Goal: Transaction & Acquisition: Subscribe to service/newsletter

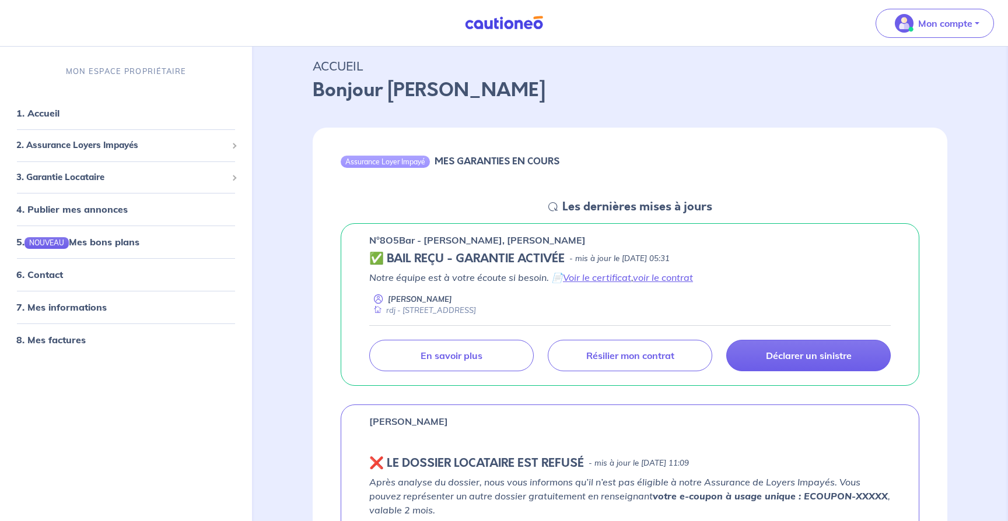
scroll to position [32, 0]
click at [37, 116] on link "1. Accueil" at bounding box center [37, 114] width 43 height 12
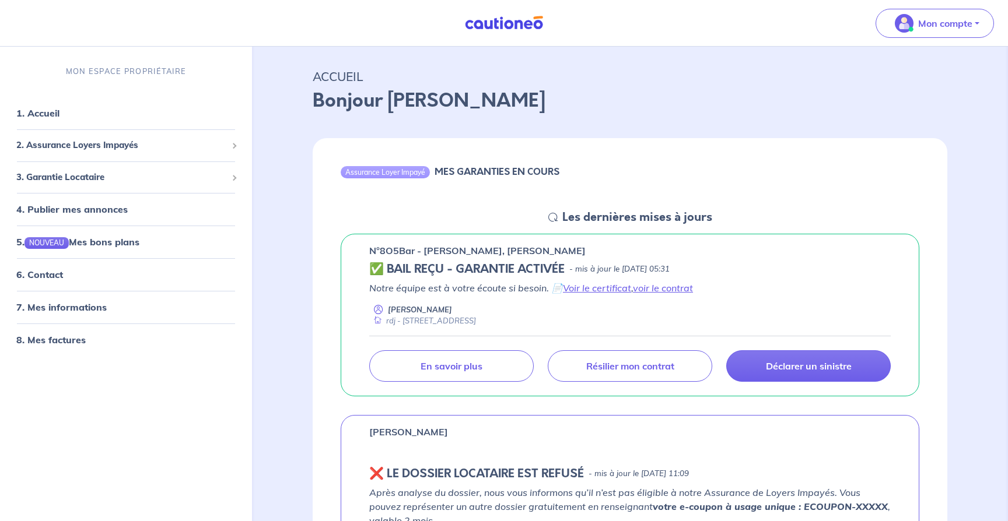
scroll to position [0, 0]
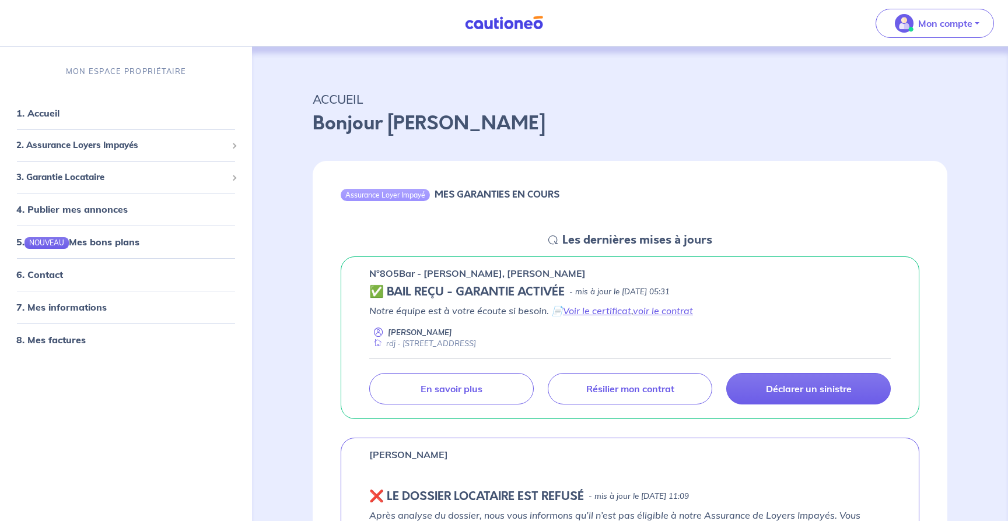
click at [396, 194] on div "Assurance Loyer Impayé" at bounding box center [385, 195] width 89 height 12
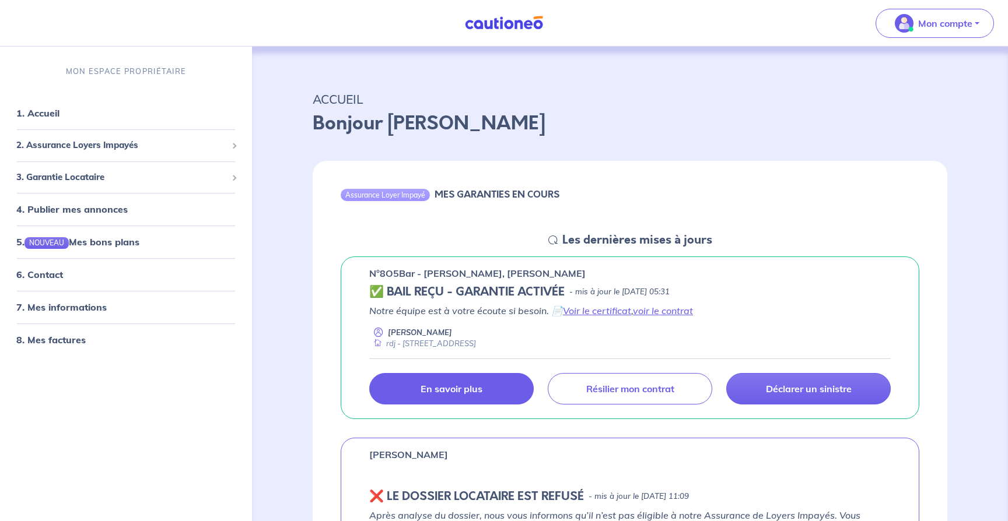
click at [479, 385] on p "En savoir plus" at bounding box center [451, 389] width 62 height 12
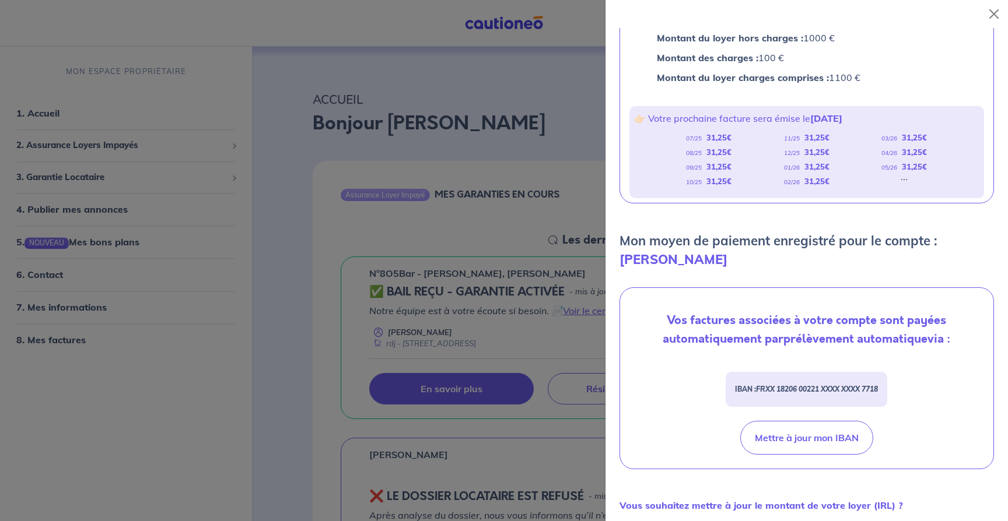
scroll to position [188, 0]
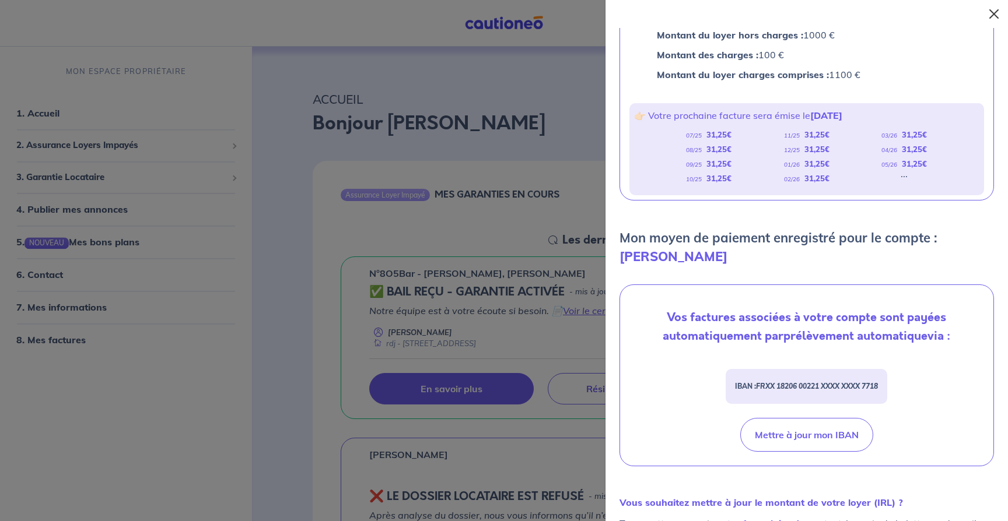
click at [997, 9] on button "Close" at bounding box center [993, 14] width 19 height 19
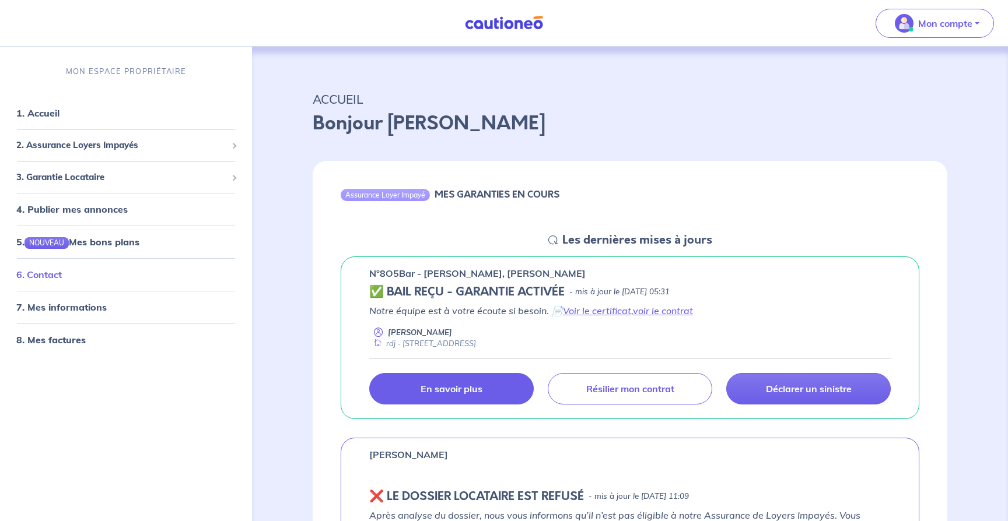
click at [54, 281] on link "6. Contact" at bounding box center [38, 275] width 45 height 12
drag, startPoint x: 368, startPoint y: 270, endPoint x: 618, endPoint y: 269, distance: 249.6
click at [618, 269] on div "n°8O5Bar - Stephanie GRELLIER, Lionel PERMINGEAT ✅ BAIL REÇU - GARANTIE ACTIVÉE…" at bounding box center [630, 338] width 579 height 163
copy p "n°8O5Bar - [PERSON_NAME], [PERSON_NAME]"
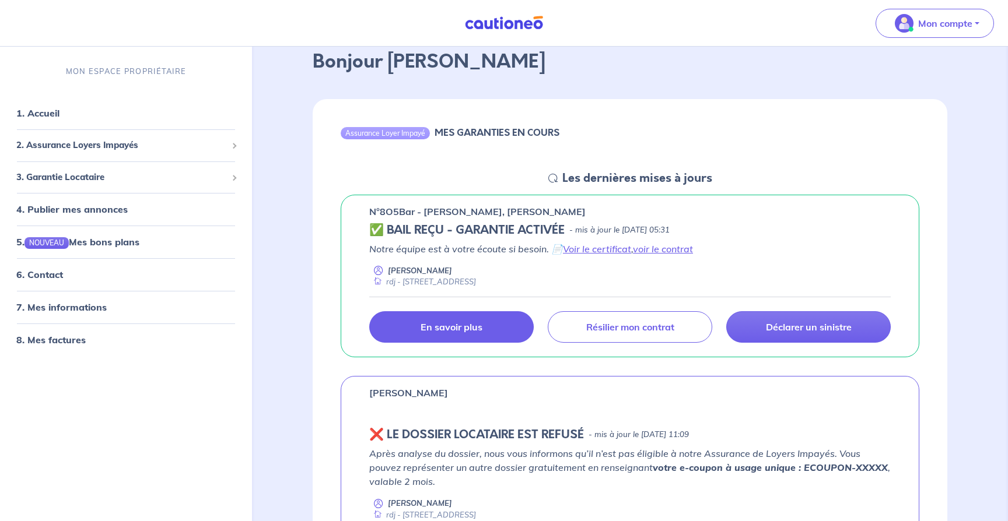
scroll to position [66, 0]
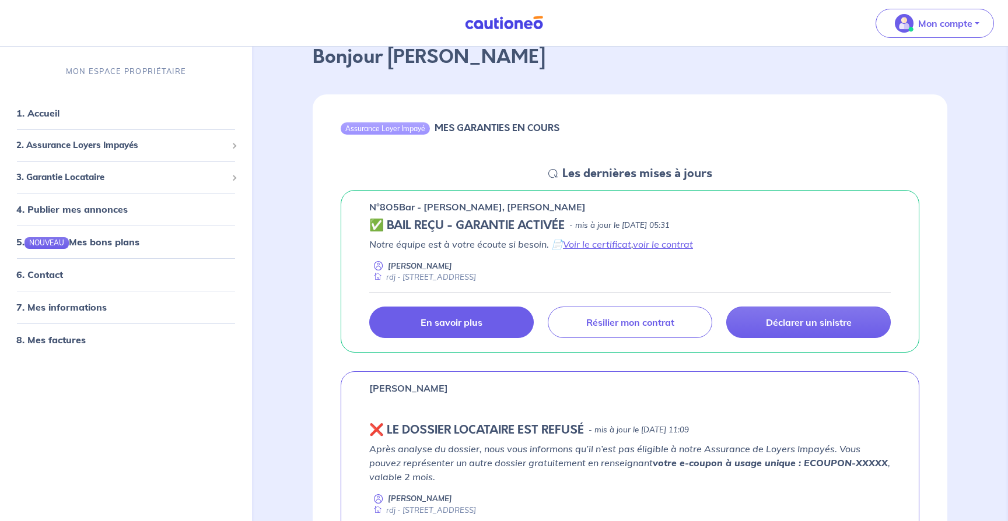
click at [454, 328] on p "En savoir plus" at bounding box center [451, 323] width 62 height 12
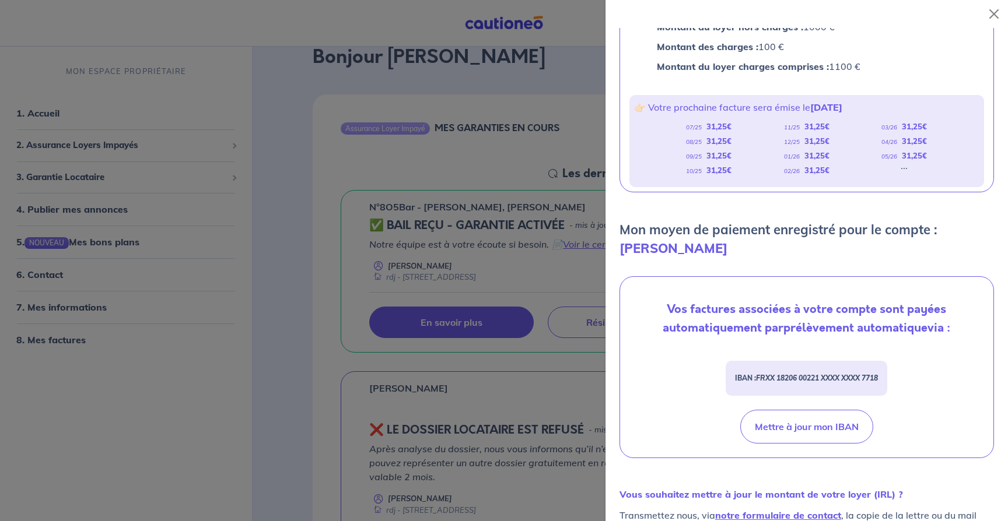
scroll to position [332, 0]
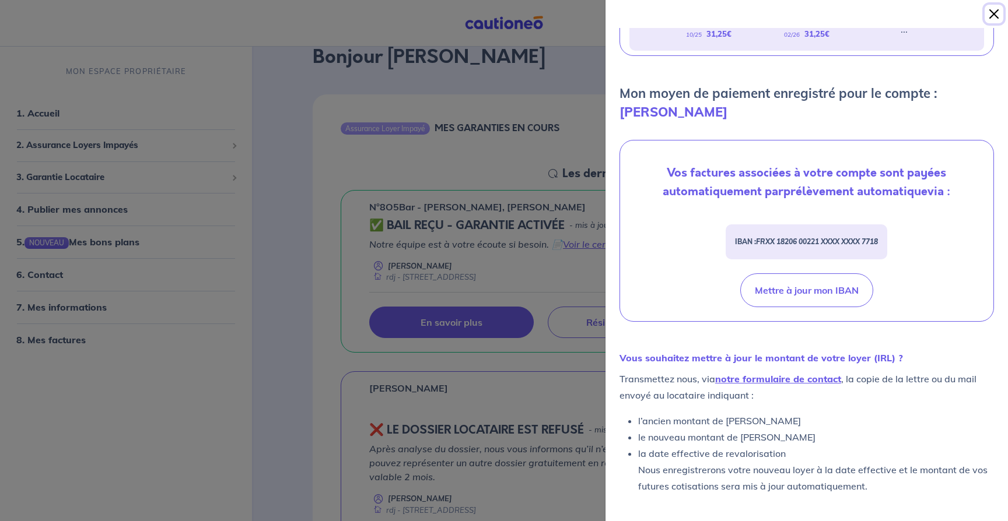
click at [995, 16] on button "Close" at bounding box center [993, 14] width 19 height 19
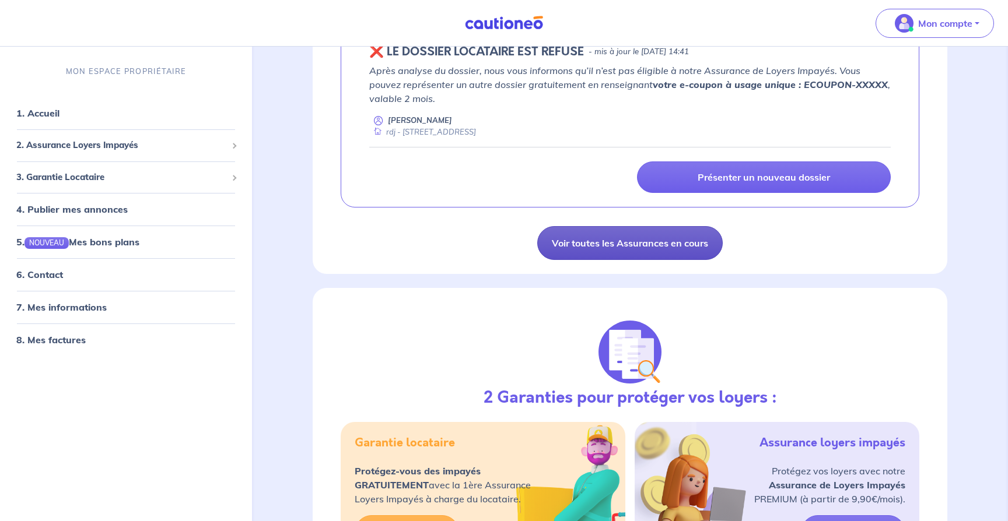
scroll to position [657, 0]
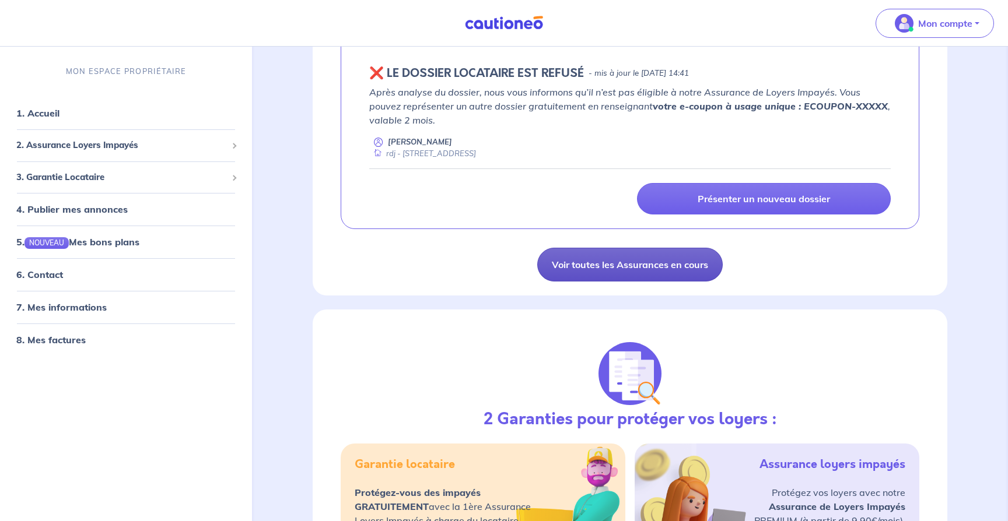
click at [635, 267] on link "Voir toutes les Assurances en cours" at bounding box center [629, 265] width 185 height 34
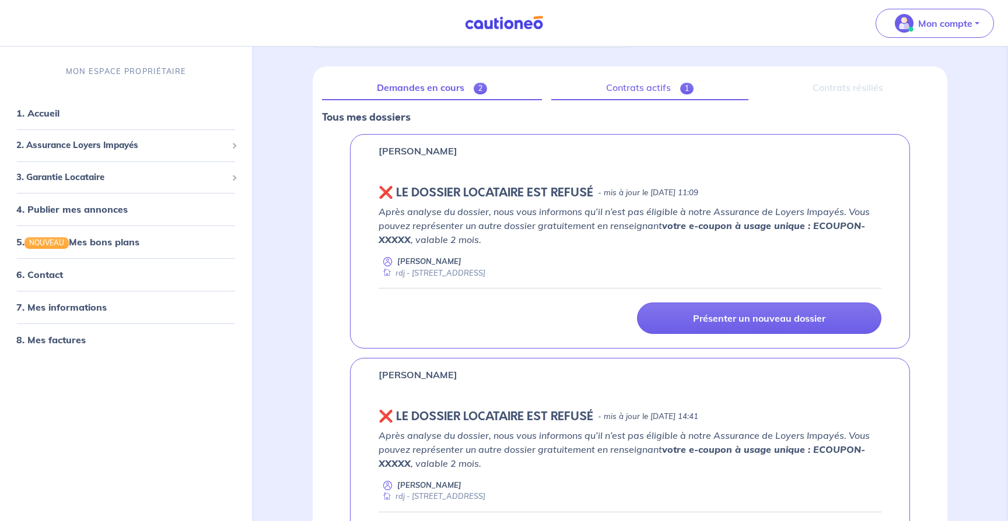
scroll to position [138, 0]
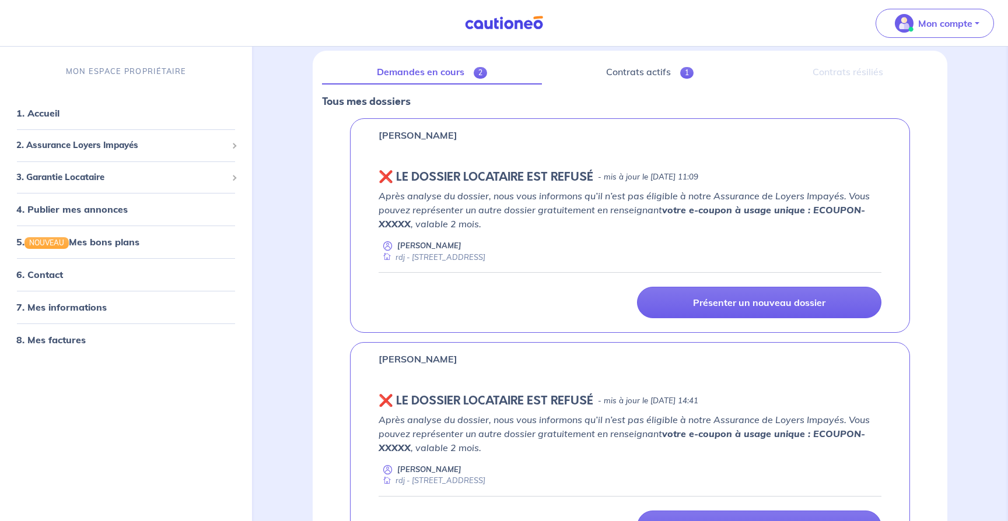
click at [461, 70] on link "Demandes en cours 2" at bounding box center [432, 72] width 220 height 24
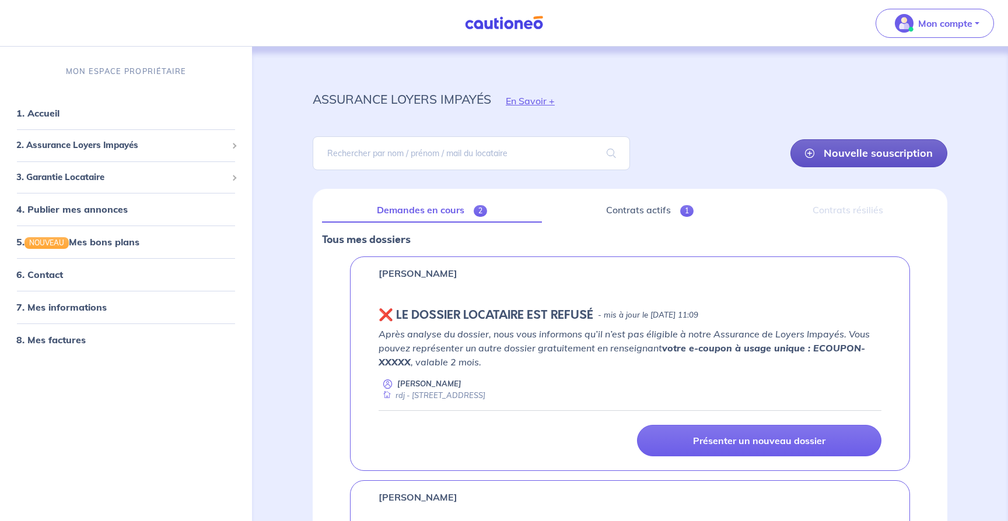
click at [819, 148] on link "Nouvelle souscription" at bounding box center [868, 153] width 157 height 28
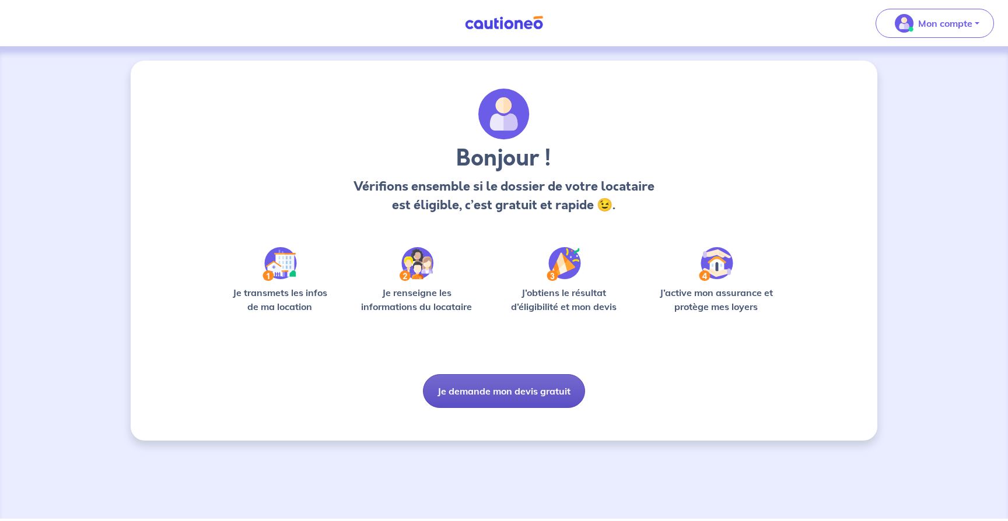
click at [523, 387] on button "Je demande mon devis gratuit" at bounding box center [504, 391] width 162 height 34
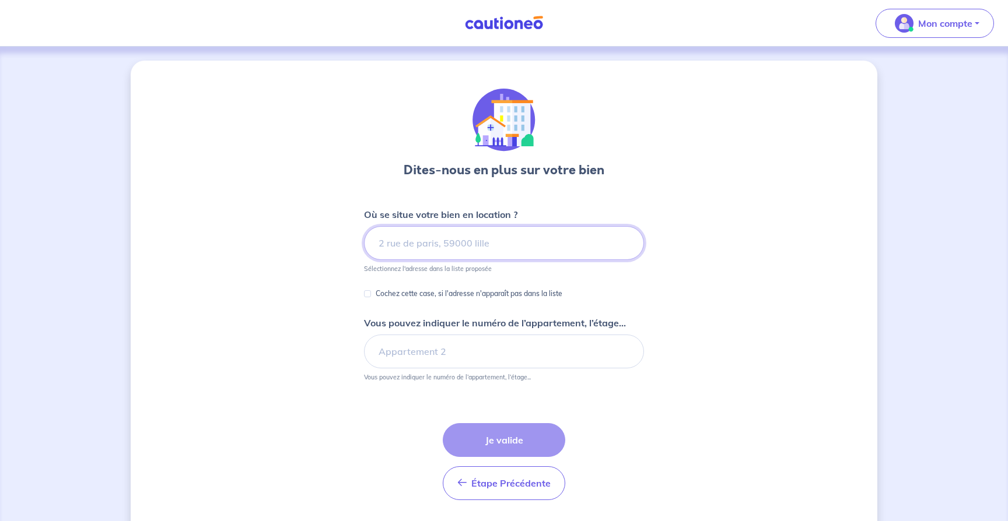
click at [437, 240] on input at bounding box center [504, 243] width 280 height 34
click at [436, 238] on input at bounding box center [504, 243] width 280 height 34
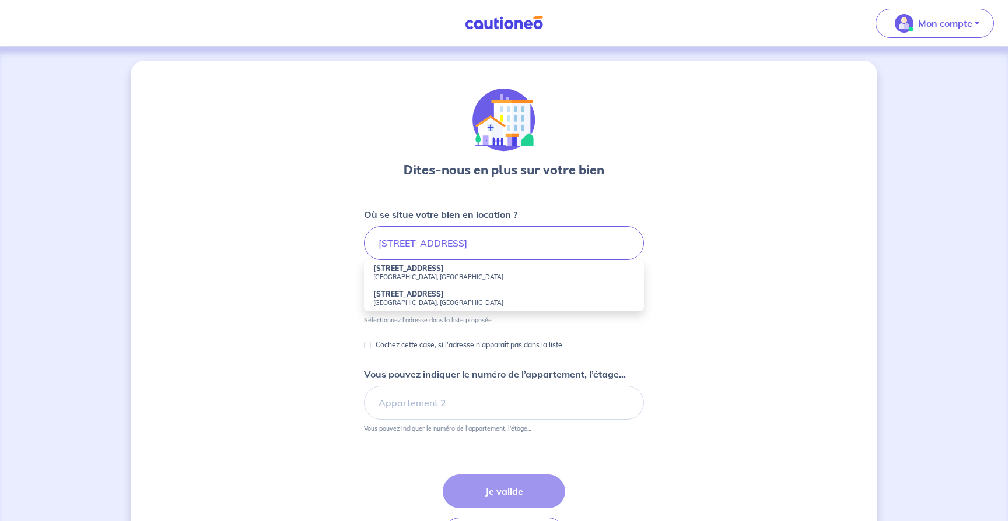
click at [433, 278] on small "Neuilly-sur-Seine, France" at bounding box center [503, 277] width 261 height 8
type input "11 Rue du Centre, Neuilly-sur-Seine, France"
